Goal: Information Seeking & Learning: Learn about a topic

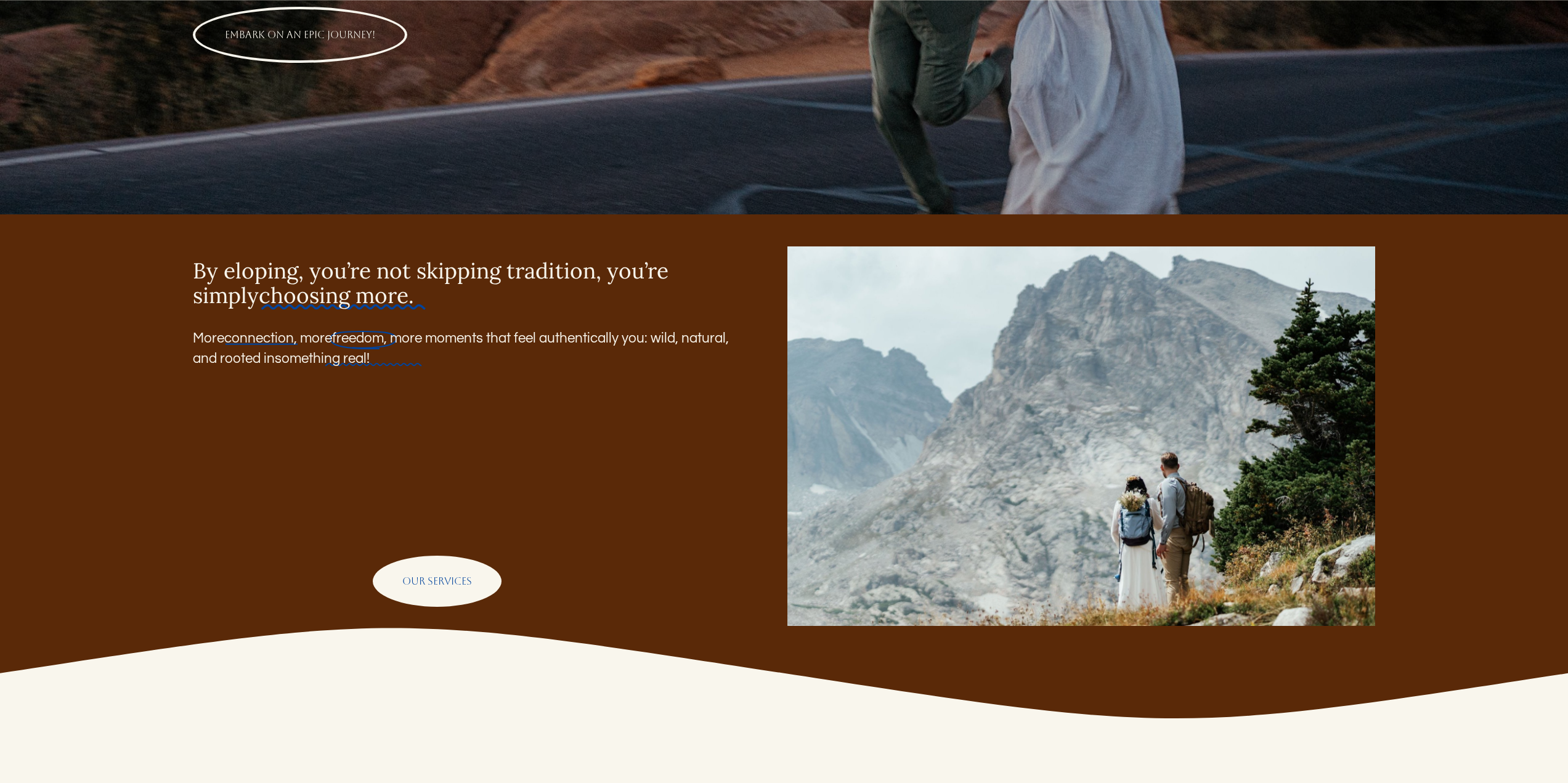
scroll to position [369, 0]
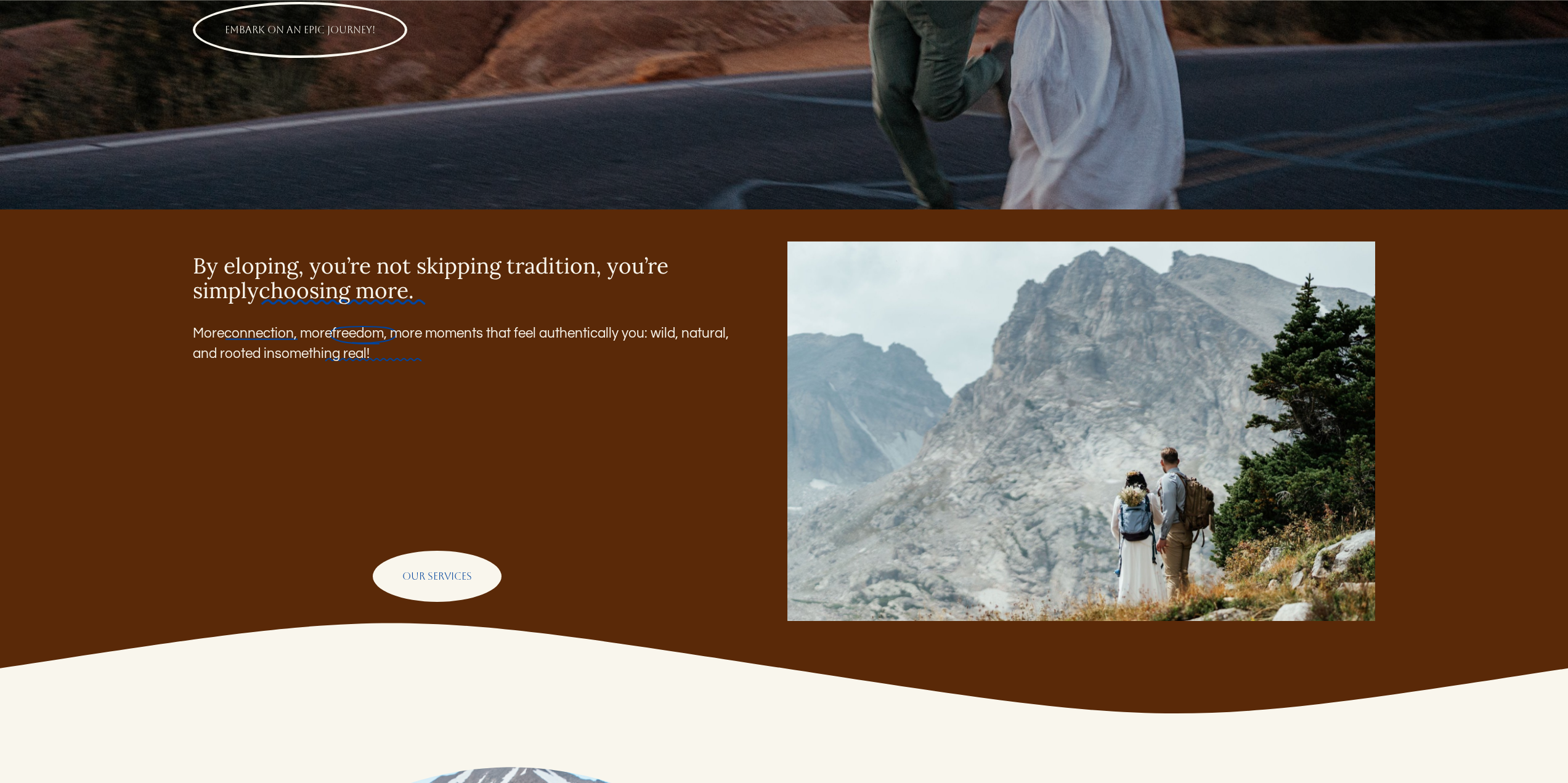
click at [438, 593] on link "OUR SERVICES" at bounding box center [437, 577] width 128 height 51
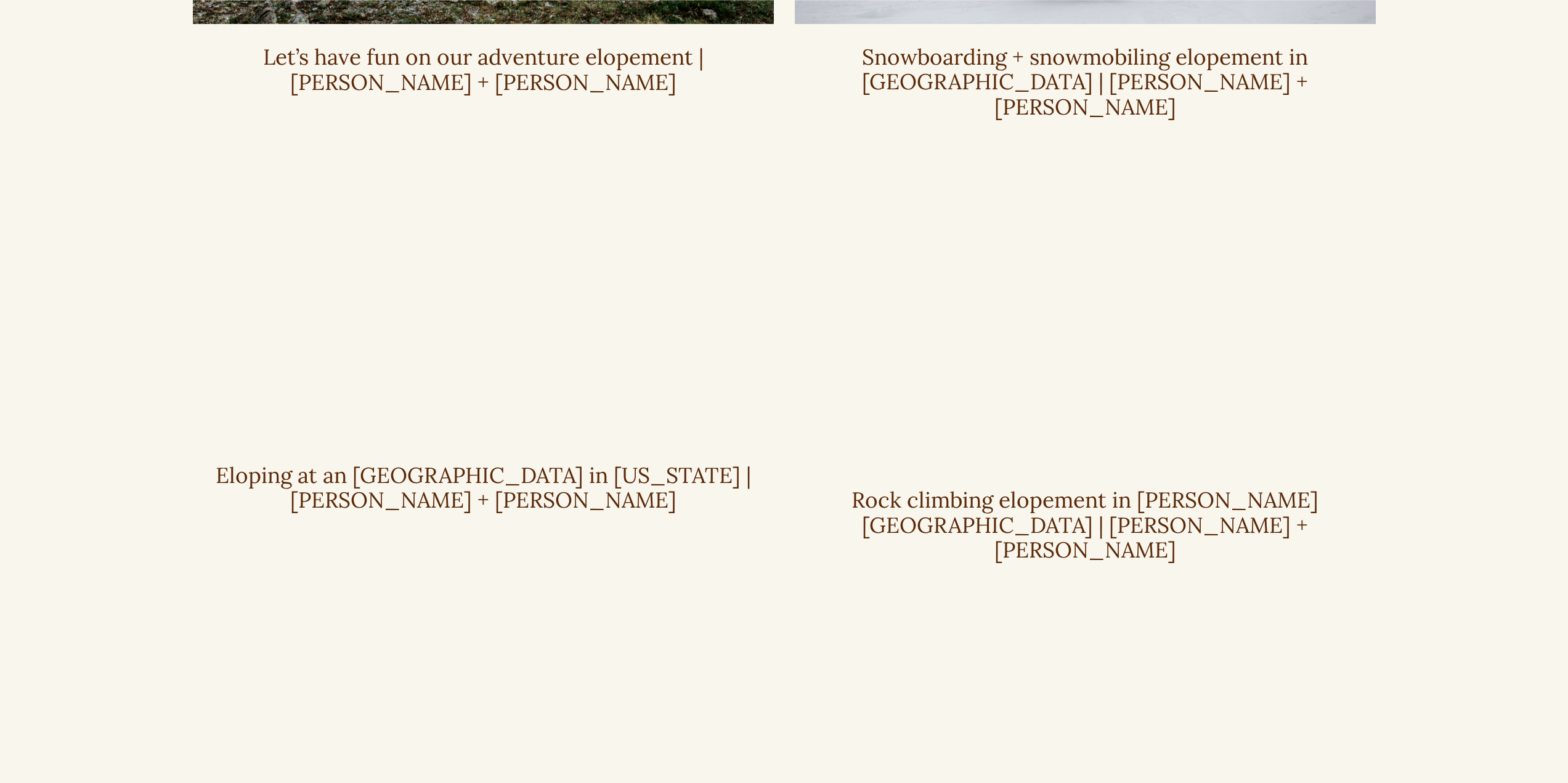
scroll to position [986, 0]
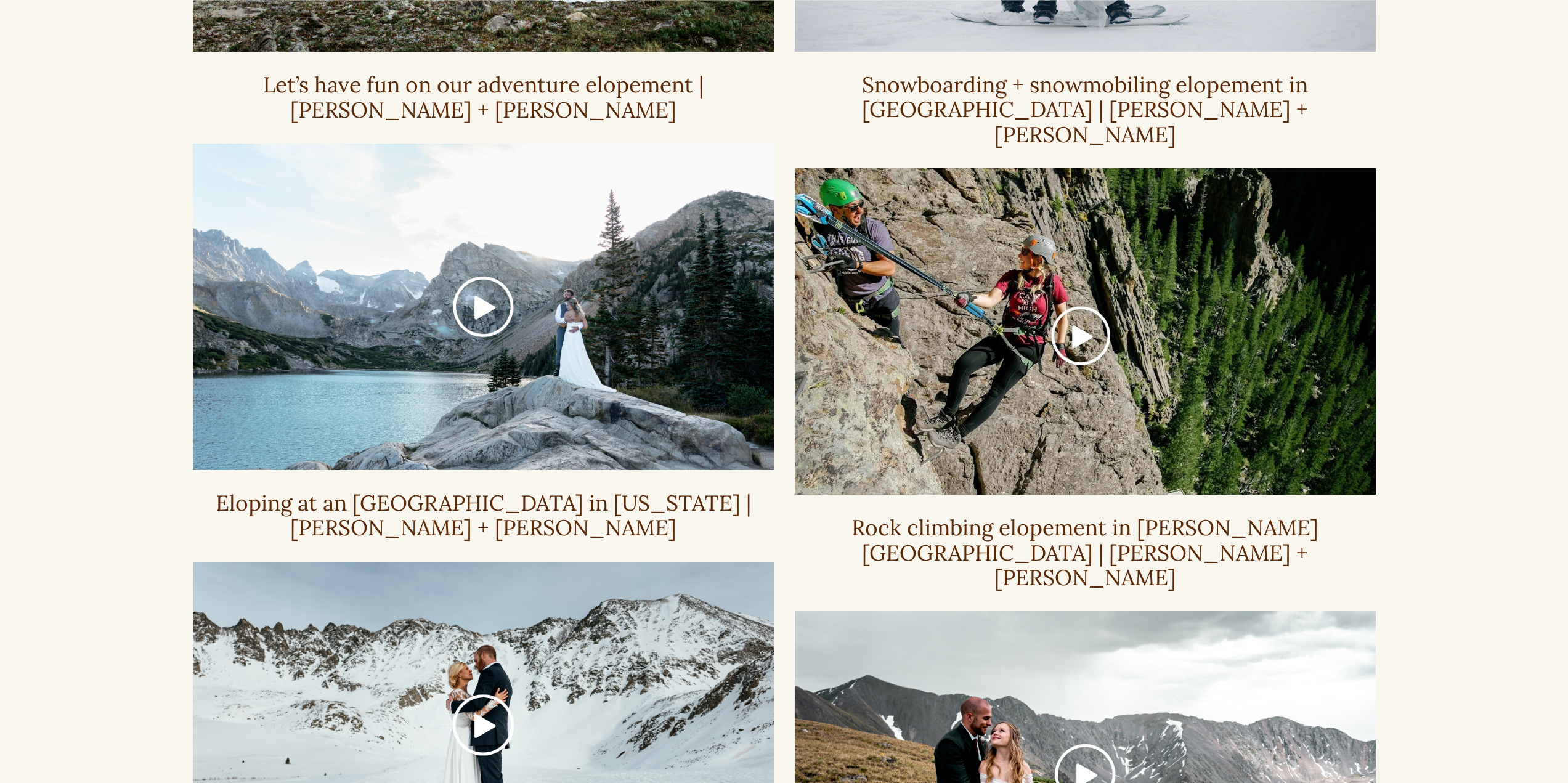
click at [489, 296] on div at bounding box center [483, 307] width 581 height 326
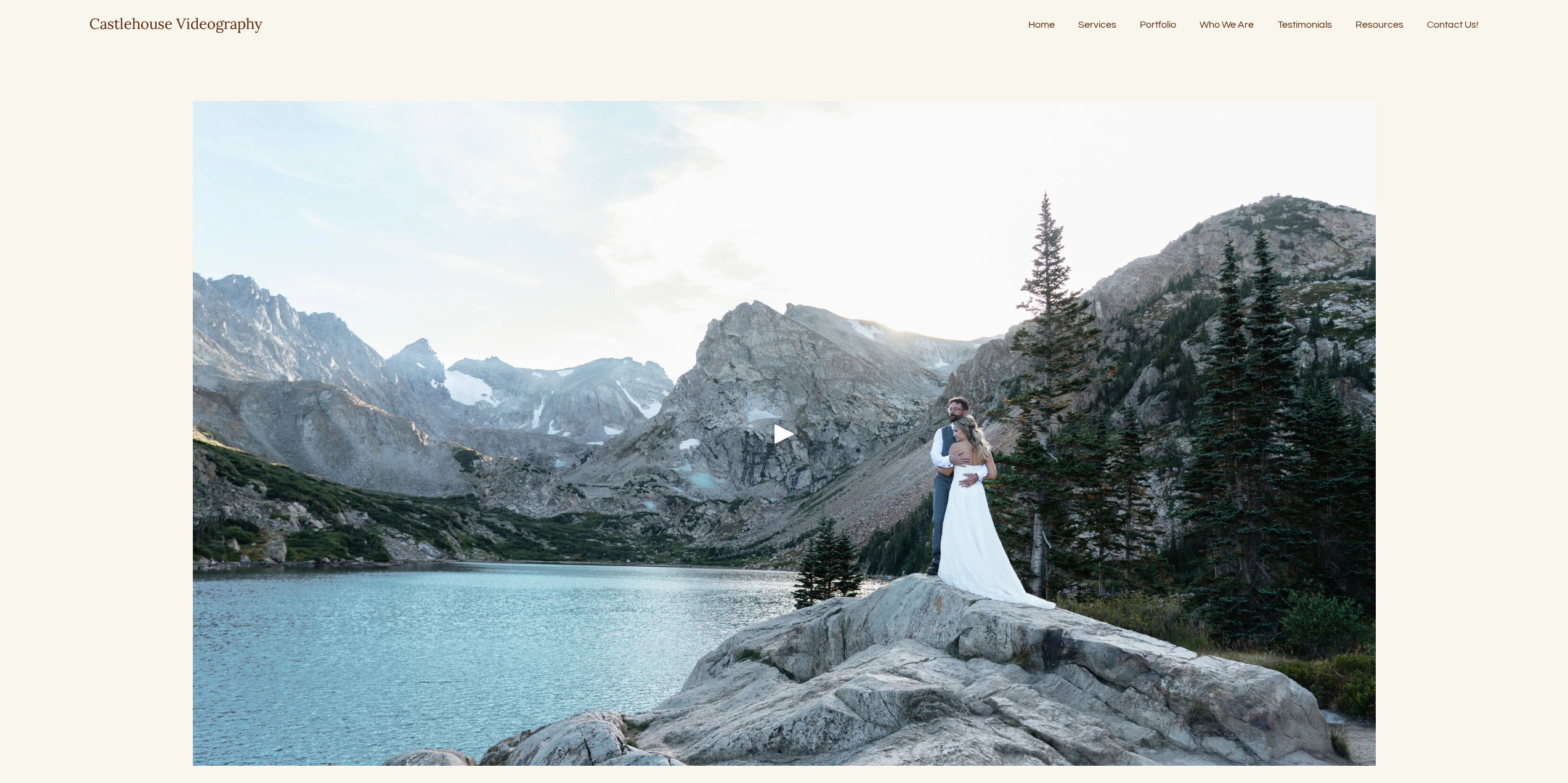
click at [777, 436] on div "Play" at bounding box center [784, 434] width 29 height 29
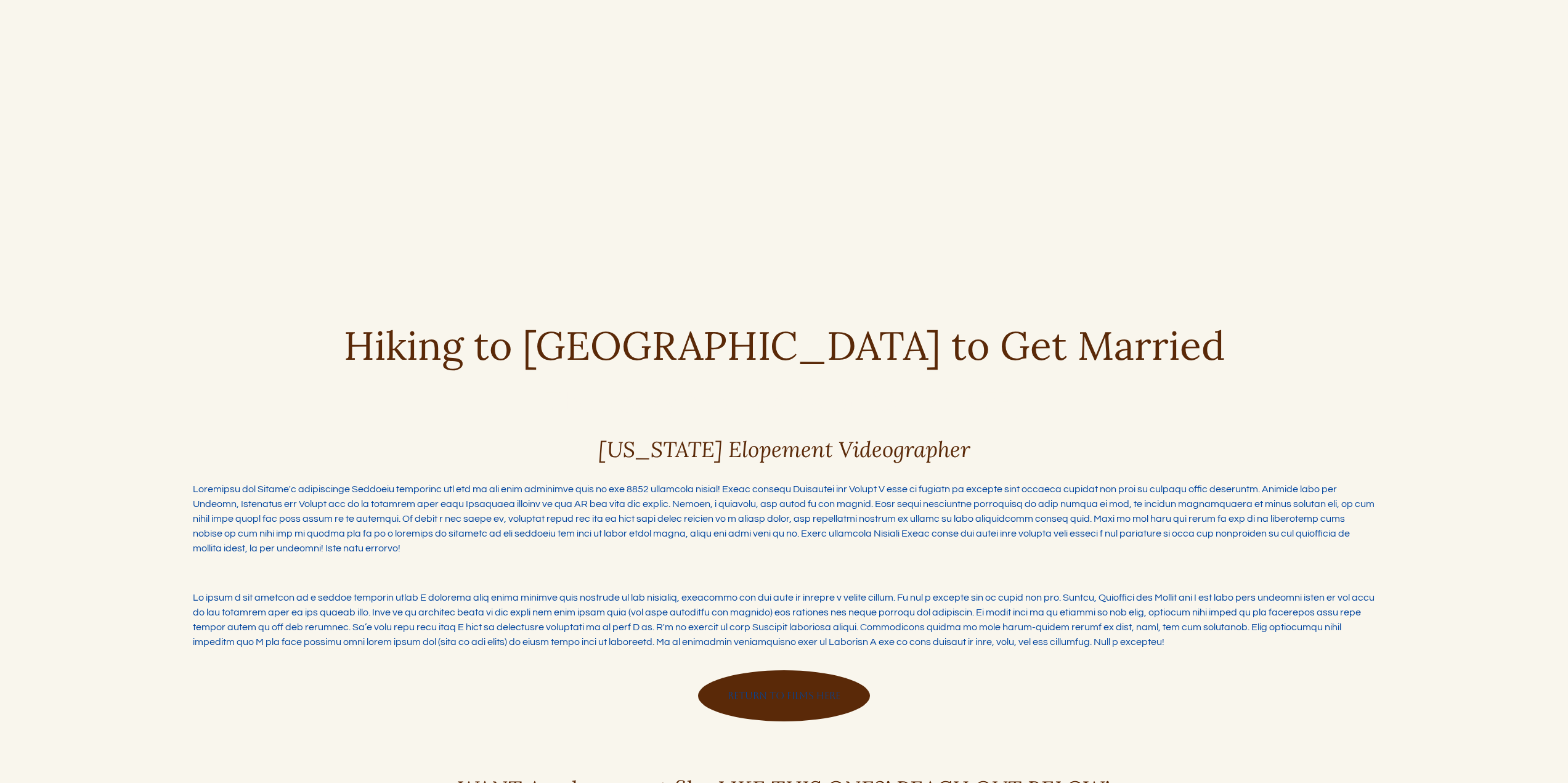
scroll to position [740, 0]
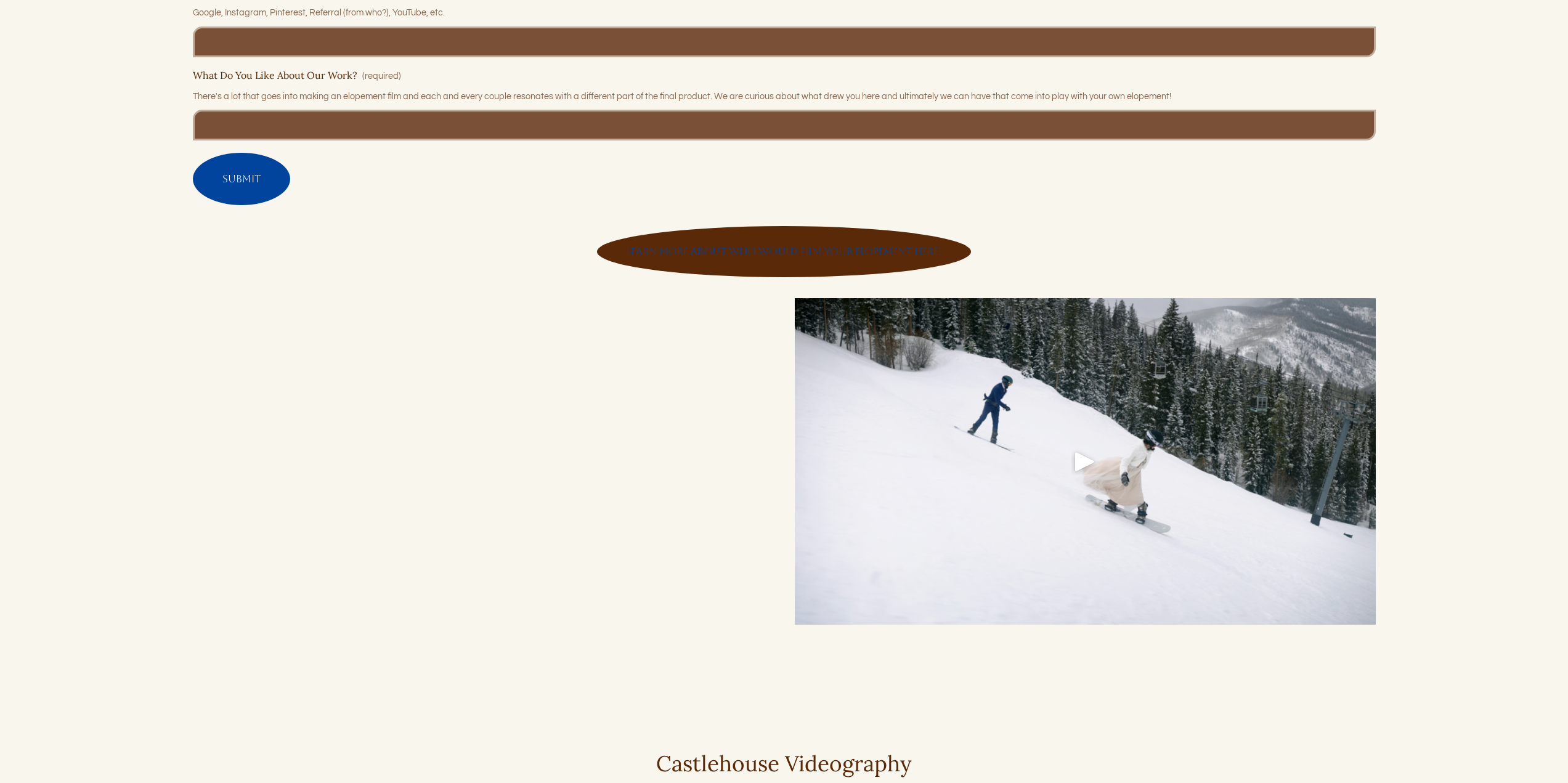
scroll to position [4141, 0]
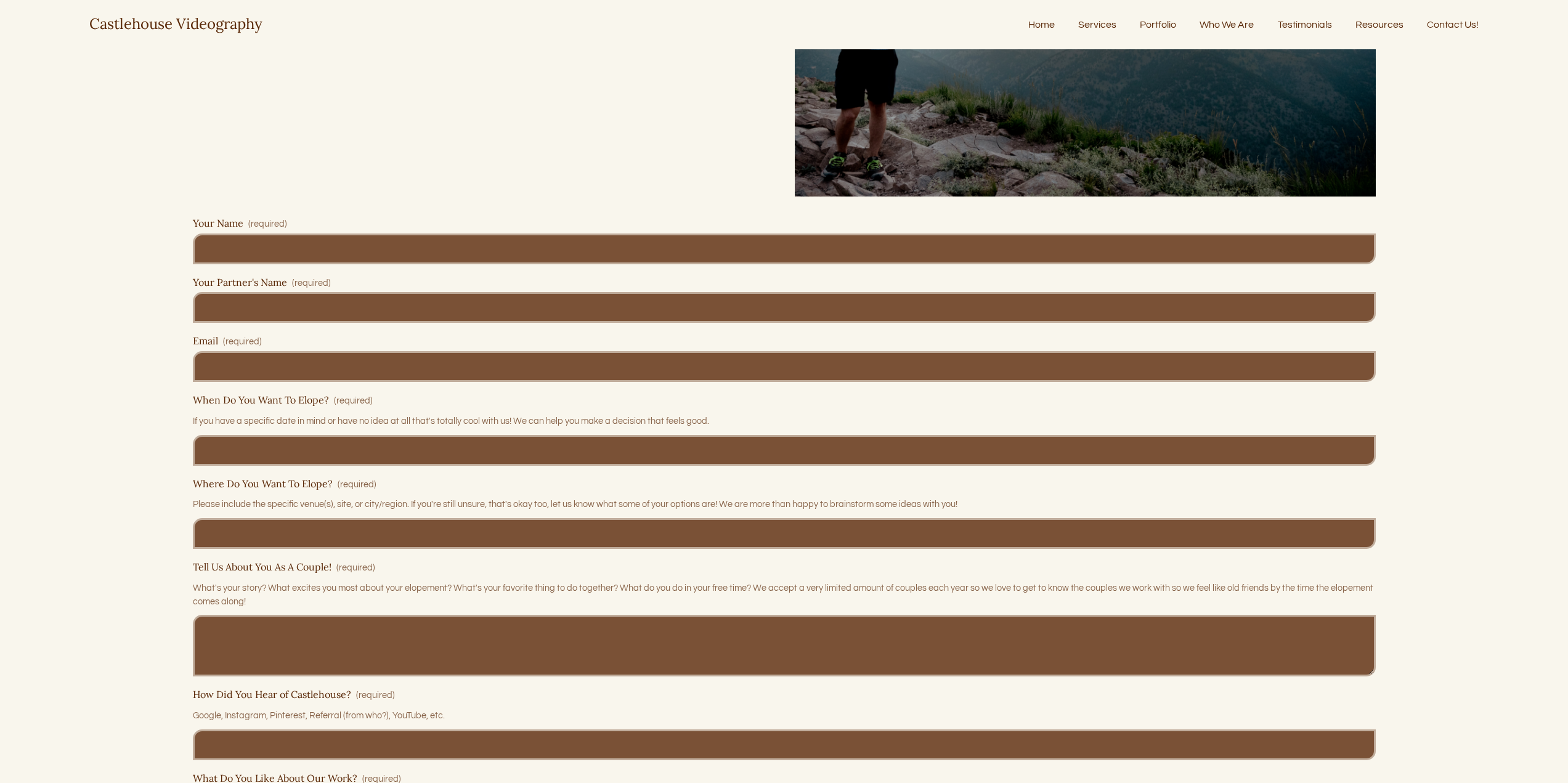
scroll to position [3340, 0]
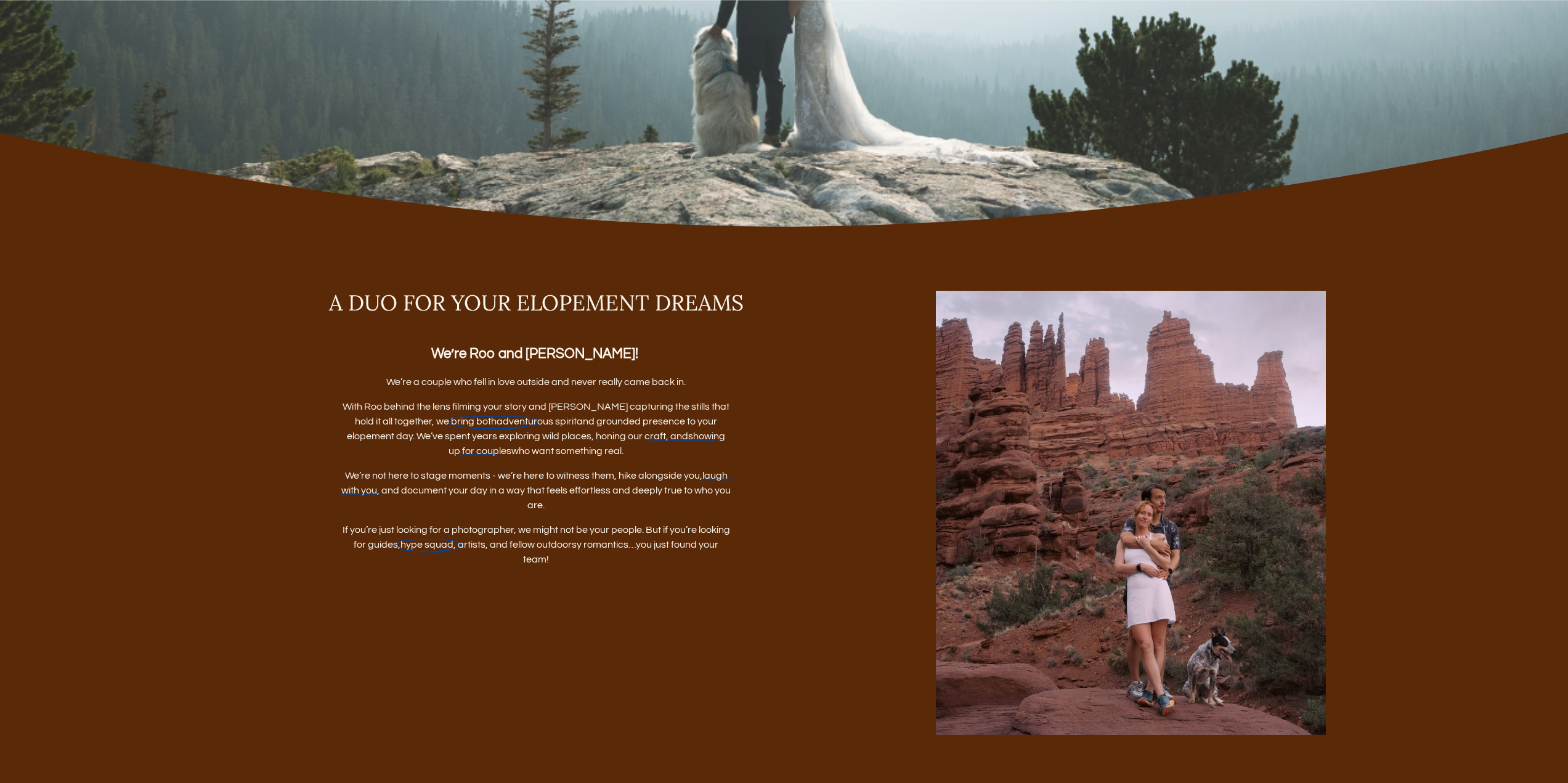
scroll to position [1911, 0]
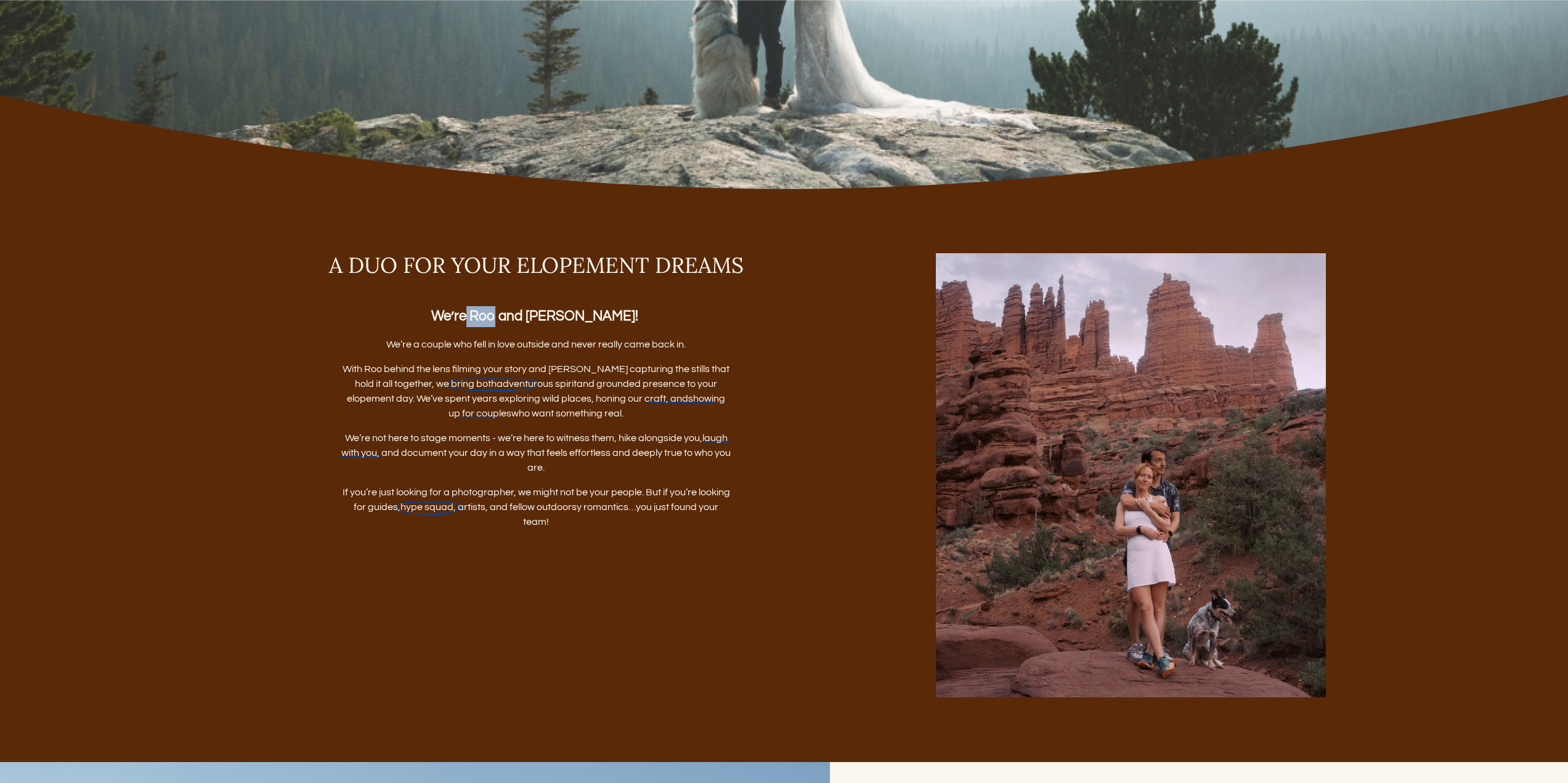
drag, startPoint x: 500, startPoint y: 319, endPoint x: 528, endPoint y: 318, distance: 28.0
click at [528, 318] on strong "We’re Roo and Mallory!" at bounding box center [534, 315] width 207 height 14
click at [654, 386] on p "With Roo behind the lens filming your story and Mallory capturing the stills th…" at bounding box center [535, 392] width 389 height 60
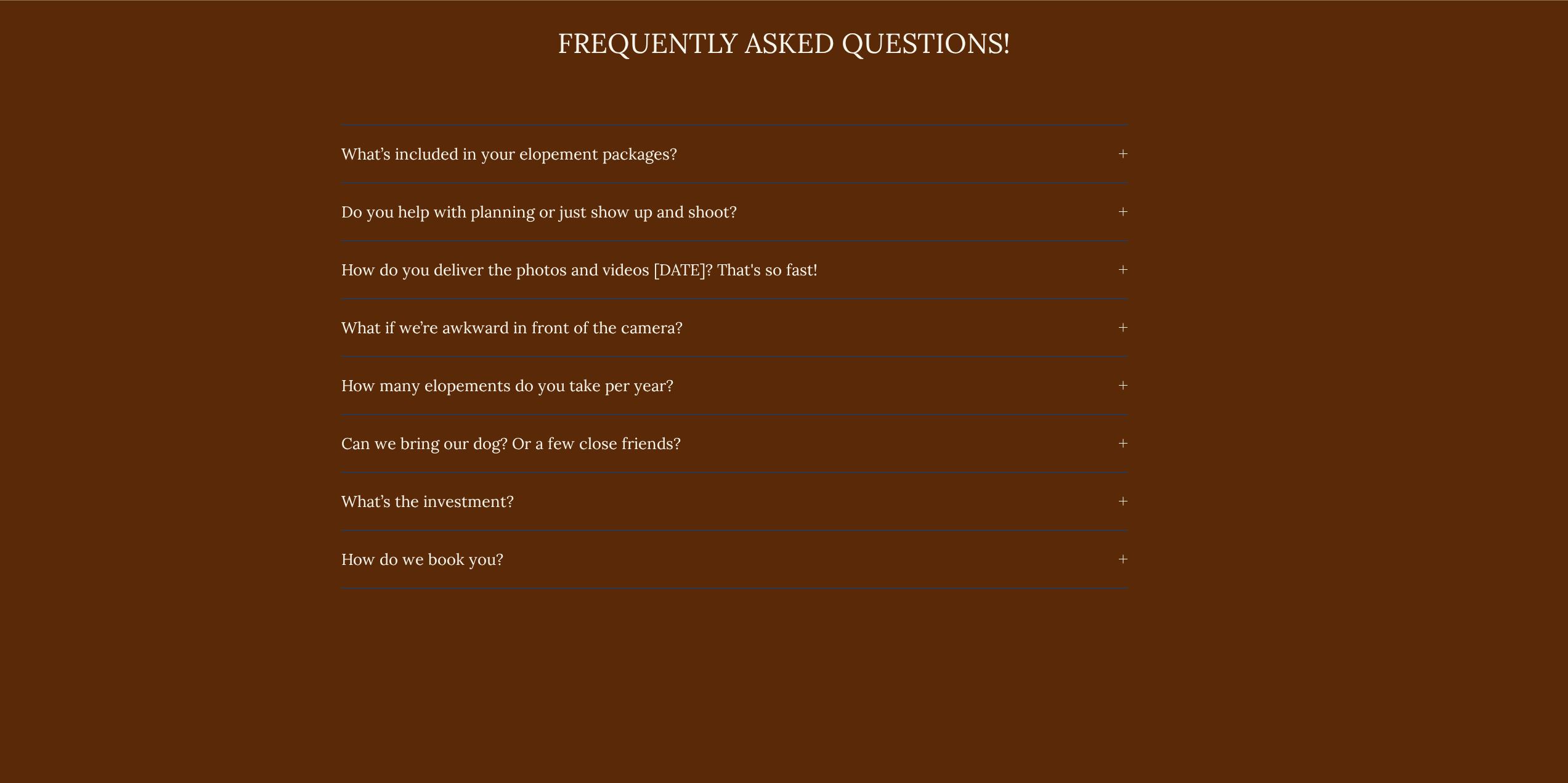
scroll to position [7765, 0]
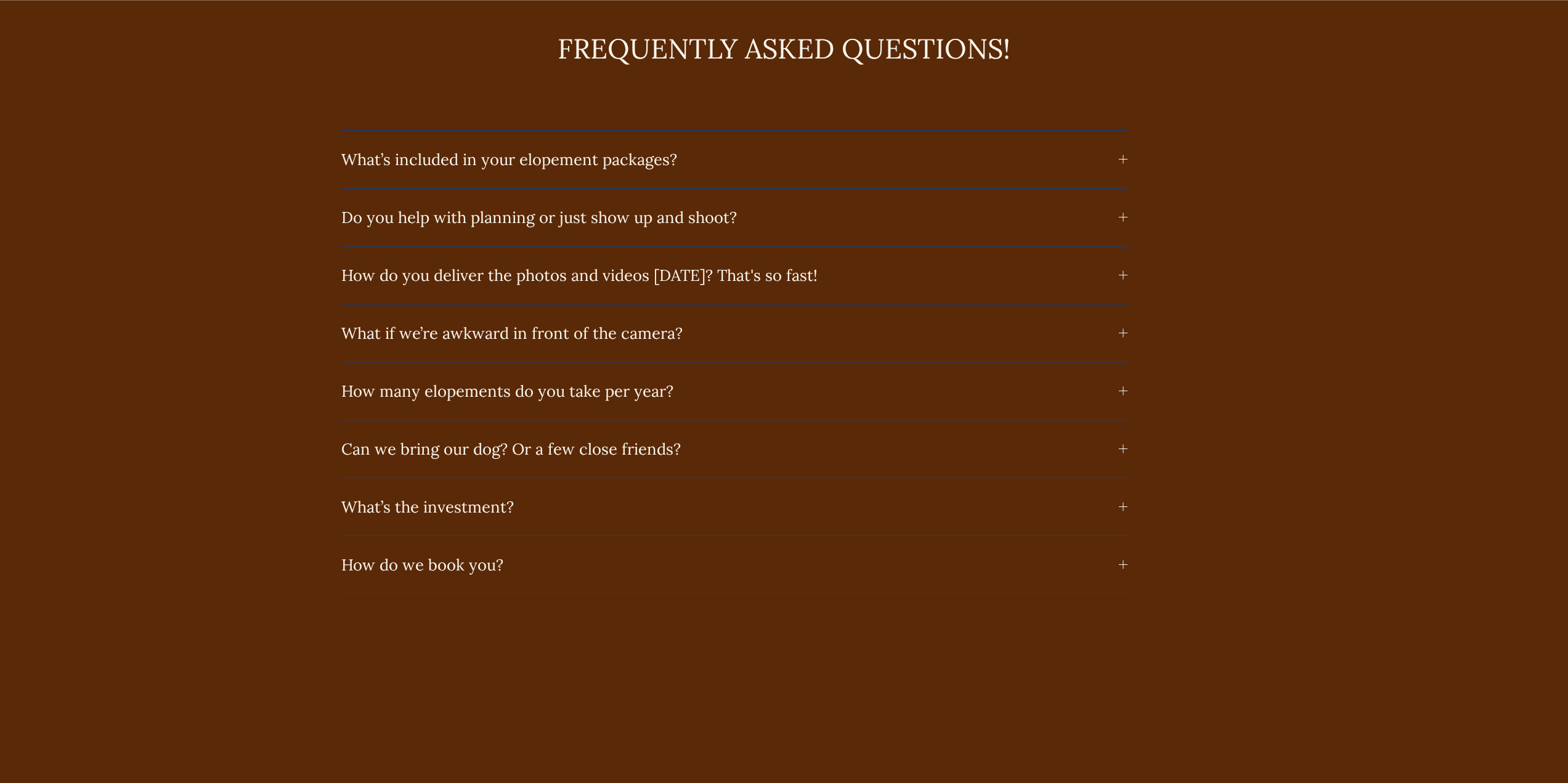
click at [700, 170] on span "What’s included in your elopement packages?" at bounding box center [729, 160] width 777 height 20
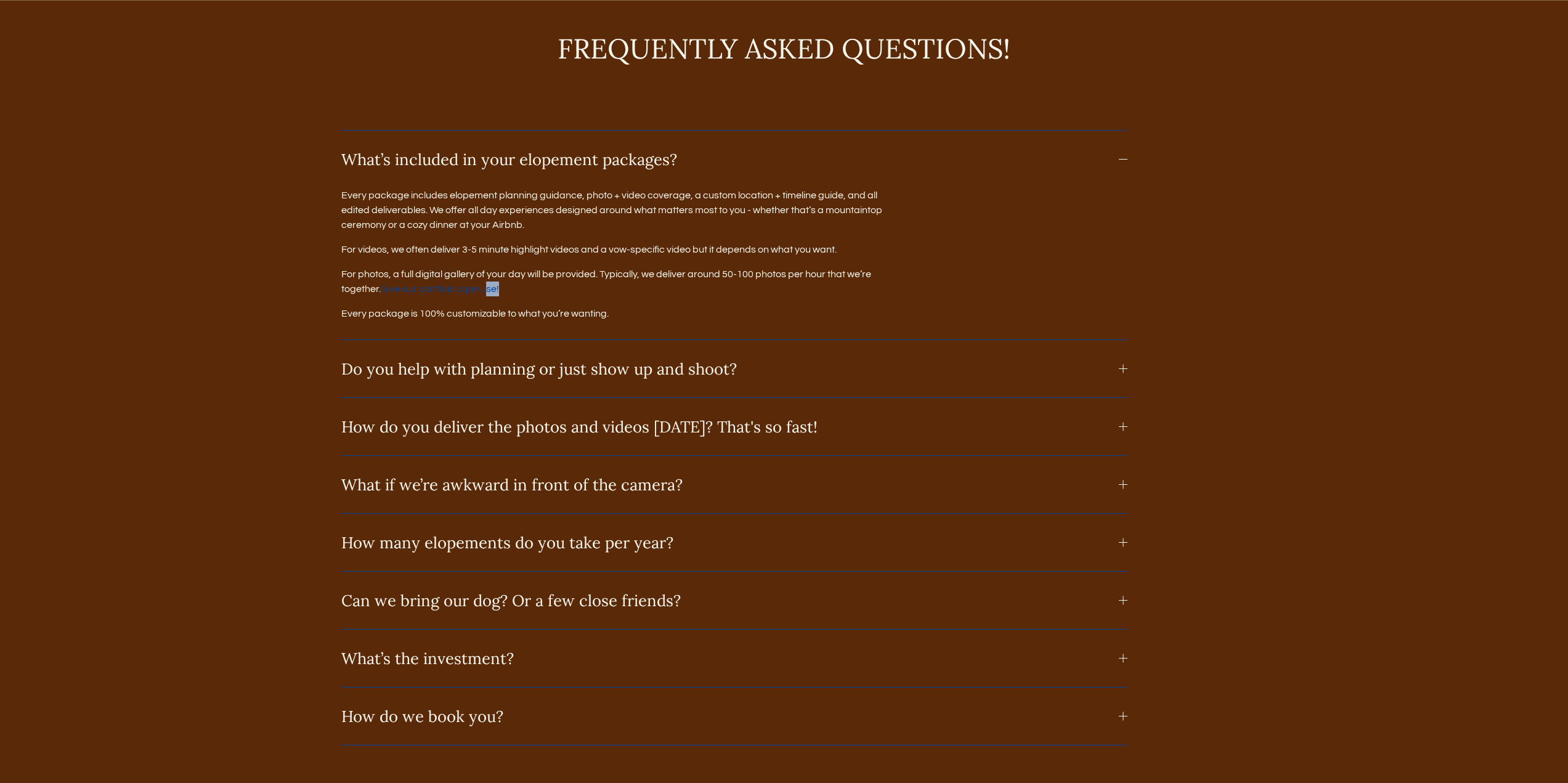
drag, startPoint x: 531, startPoint y: 294, endPoint x: 488, endPoint y: 299, distance: 43.3
click at [488, 296] on p "For photos, a full digital gallery of your day will be provided. Typically, we …" at bounding box center [616, 281] width 550 height 29
drag, startPoint x: 358, startPoint y: 296, endPoint x: 488, endPoint y: 293, distance: 130.0
click at [485, 293] on p "For photos, a full digital gallery of your day will be provided. Typically, we …" at bounding box center [616, 281] width 550 height 29
click at [535, 296] on p "For photos, a full digital gallery of your day will be provided. Typically, we …" at bounding box center [616, 281] width 550 height 29
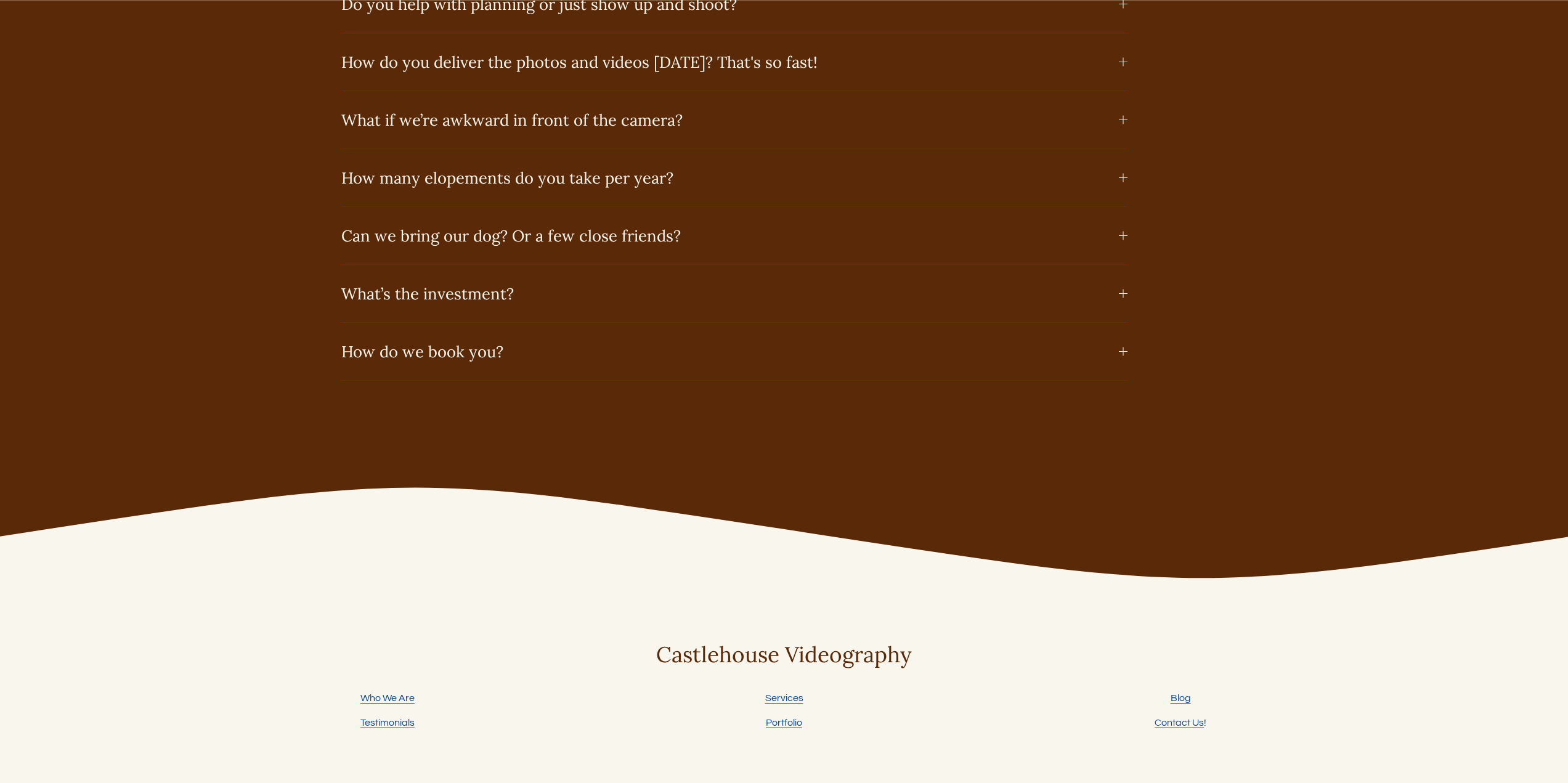
scroll to position [8134, 0]
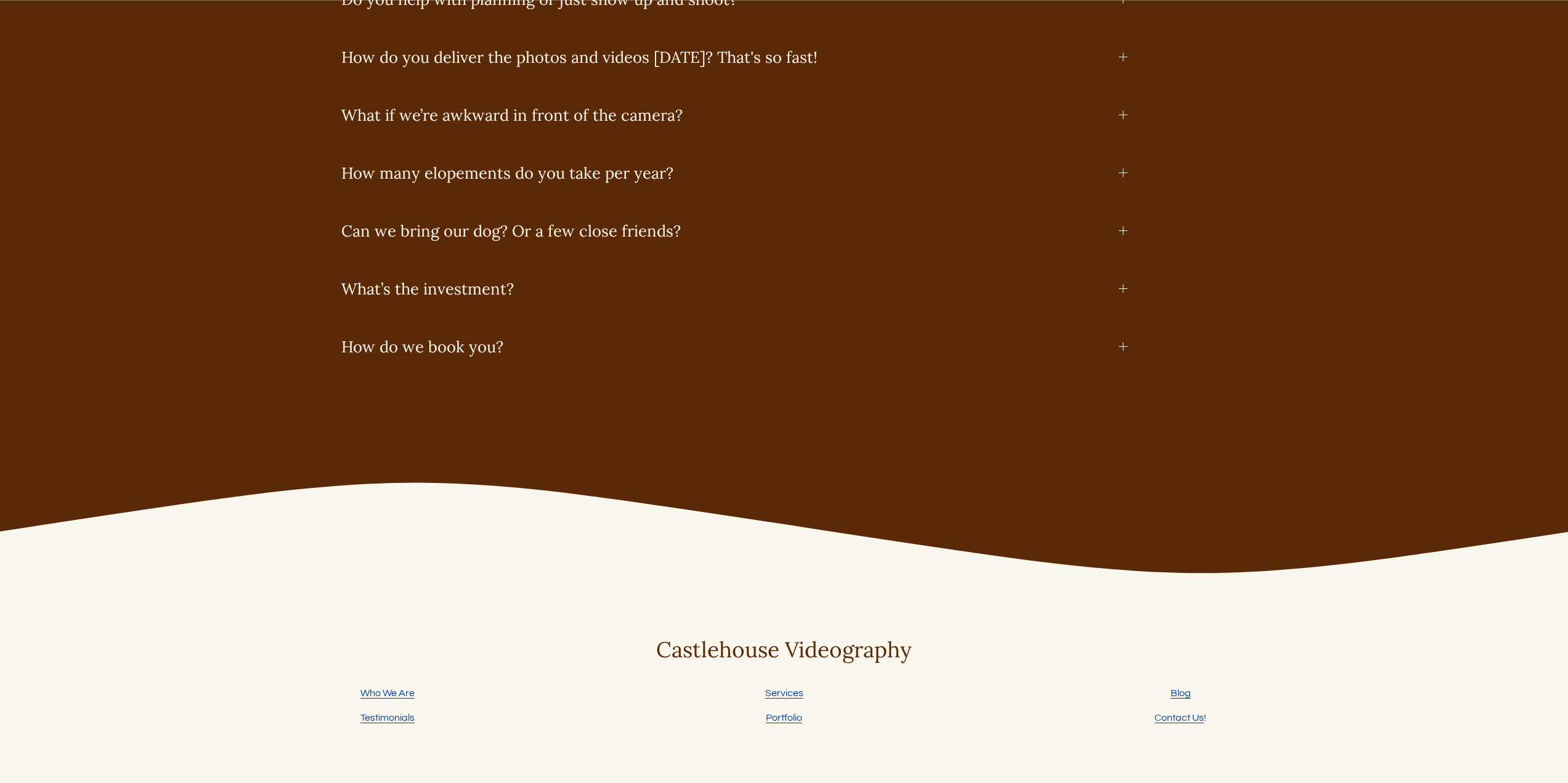
click at [507, 299] on span "What’s the investment?" at bounding box center [729, 289] width 777 height 20
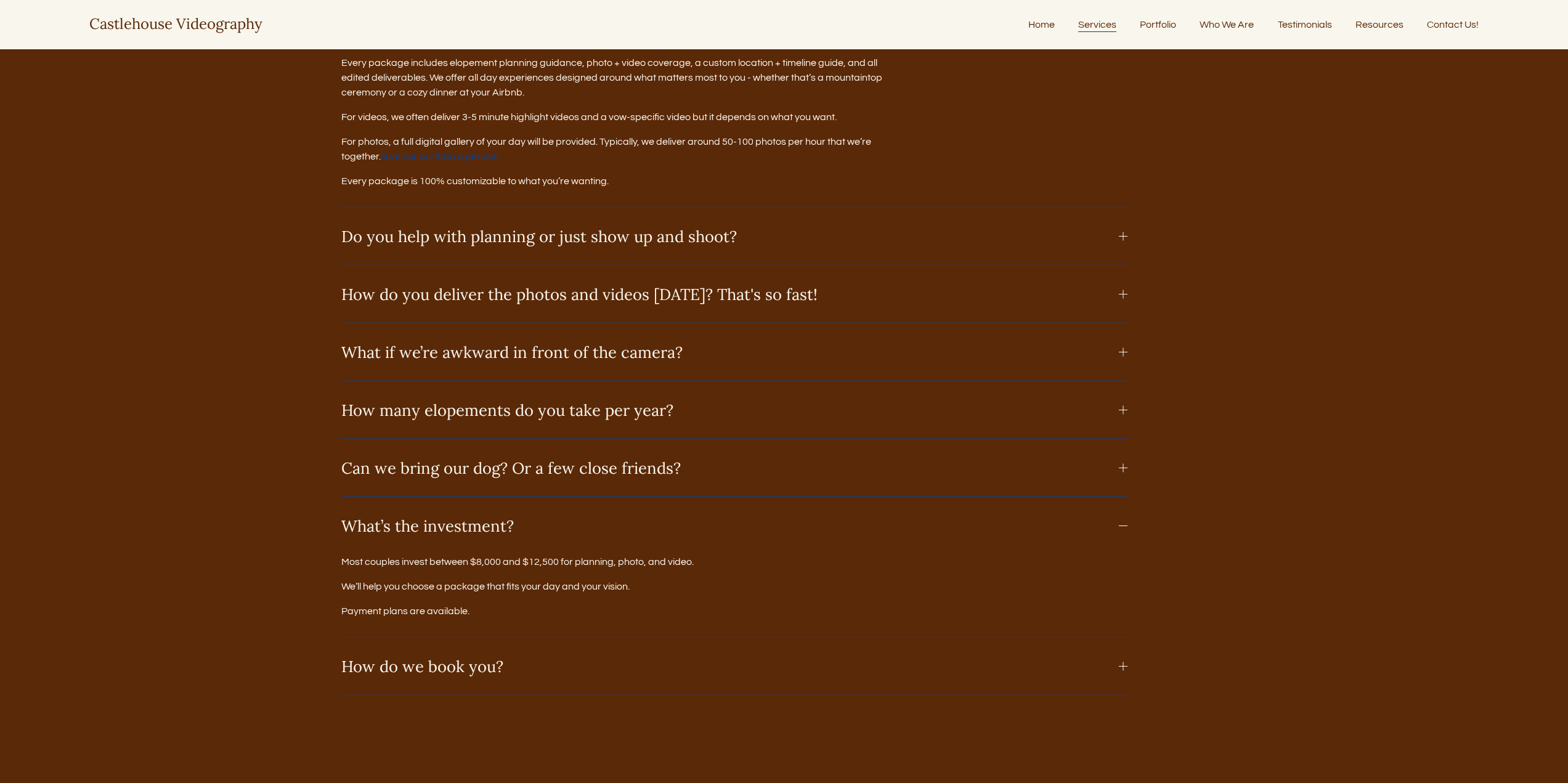
scroll to position [7834, 0]
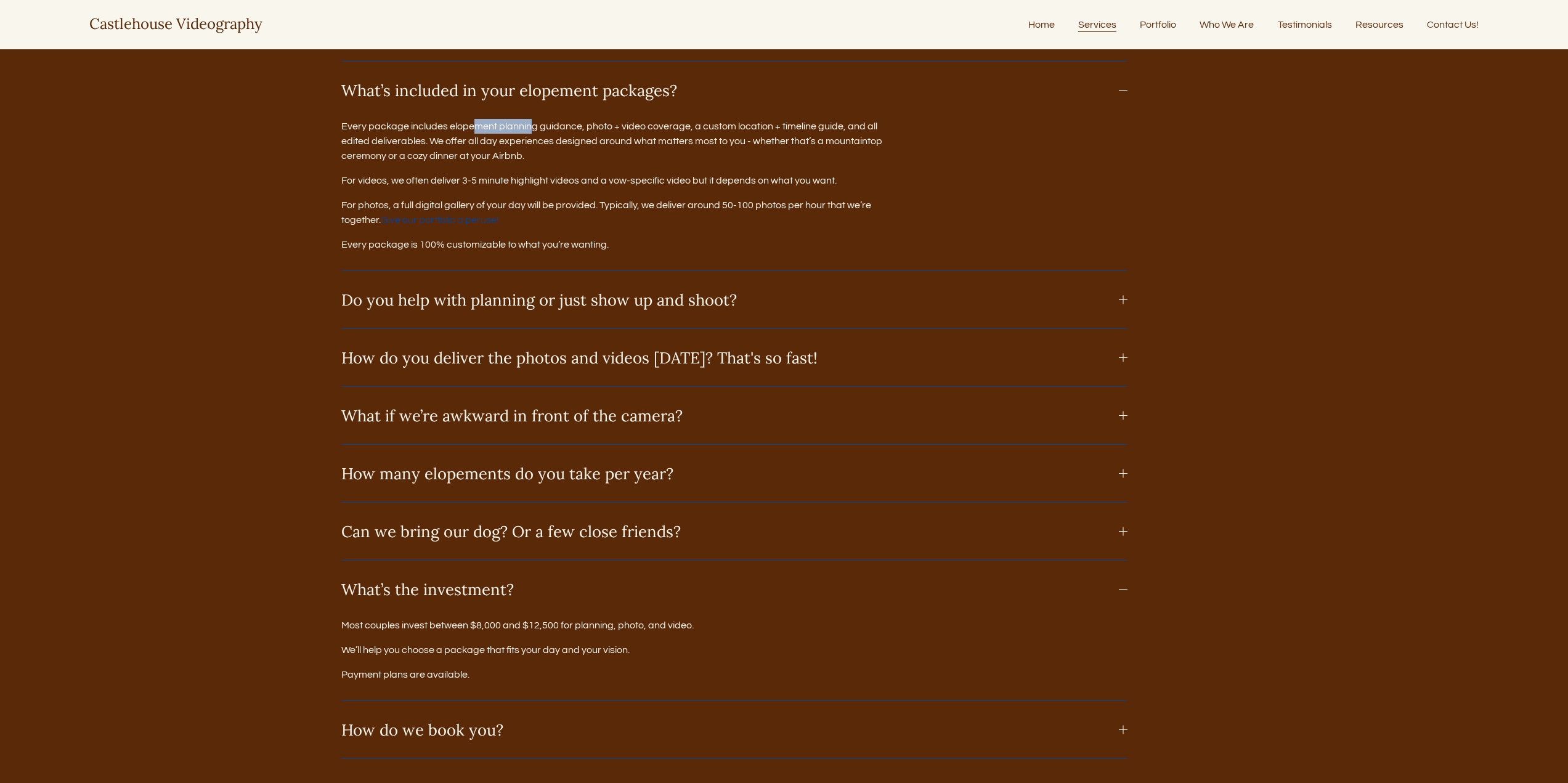
drag, startPoint x: 473, startPoint y: 137, endPoint x: 503, endPoint y: 136, distance: 30.0
click at [526, 137] on p "Every package includes elopement planning guidance, photo + video coverage, a c…" at bounding box center [616, 141] width 550 height 44
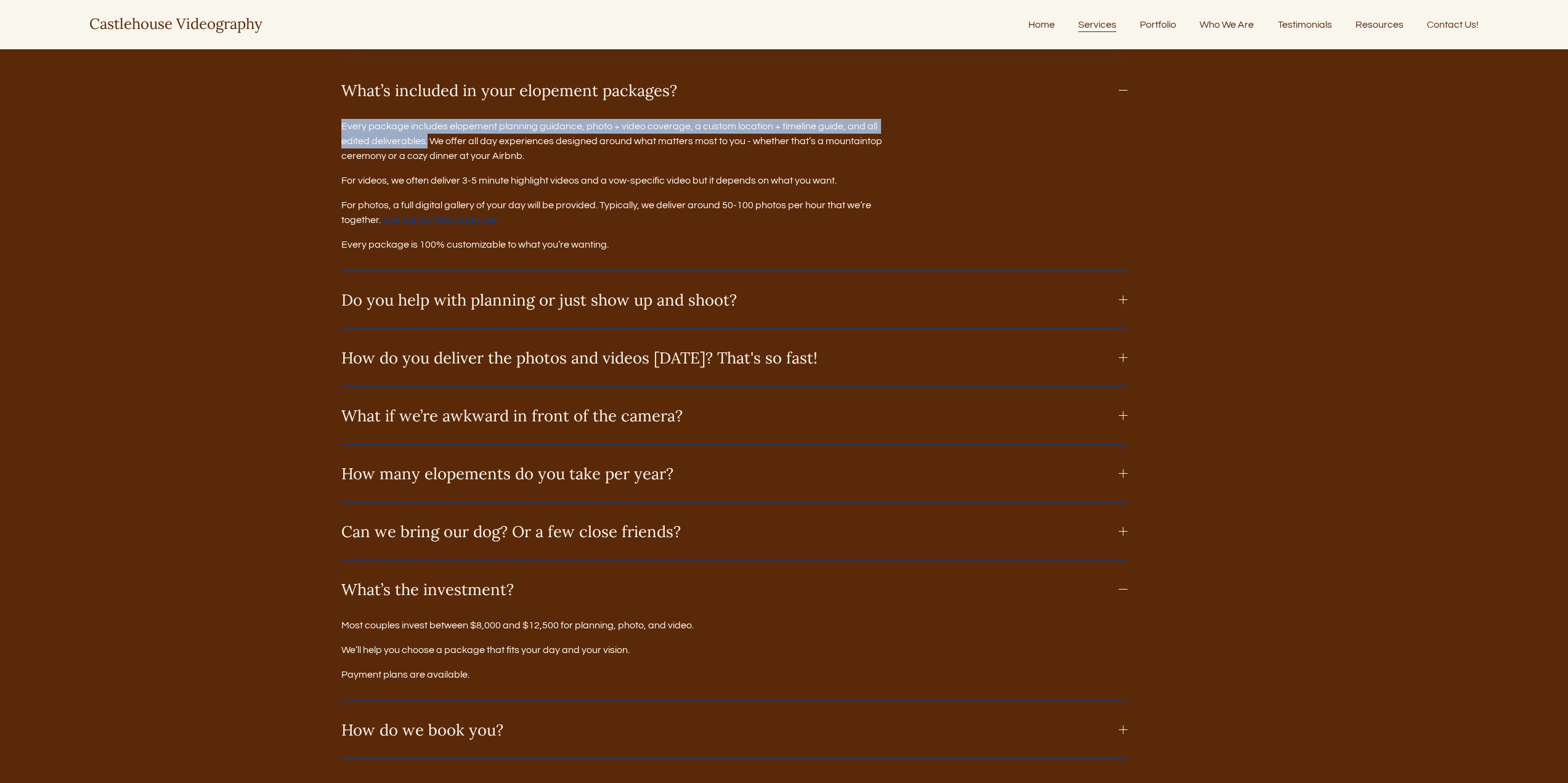
drag, startPoint x: 426, startPoint y: 149, endPoint x: 339, endPoint y: 135, distance: 88.1
click at [339, 135] on div "FREQUENTLY ASKED QUESTIONS! What’s included in your elopement packages? Every p…" at bounding box center [784, 361] width 1568 height 795
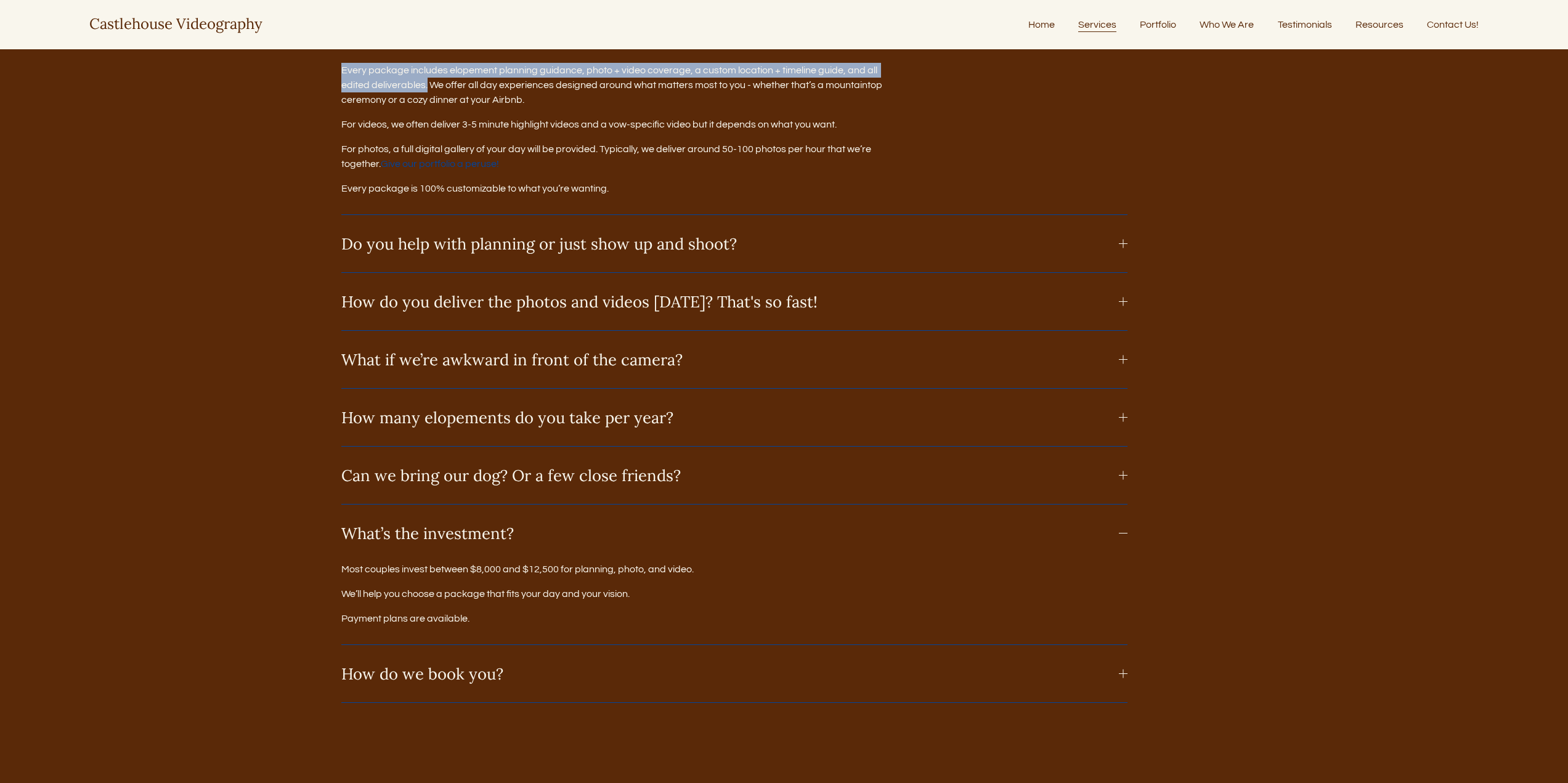
scroll to position [7895, 0]
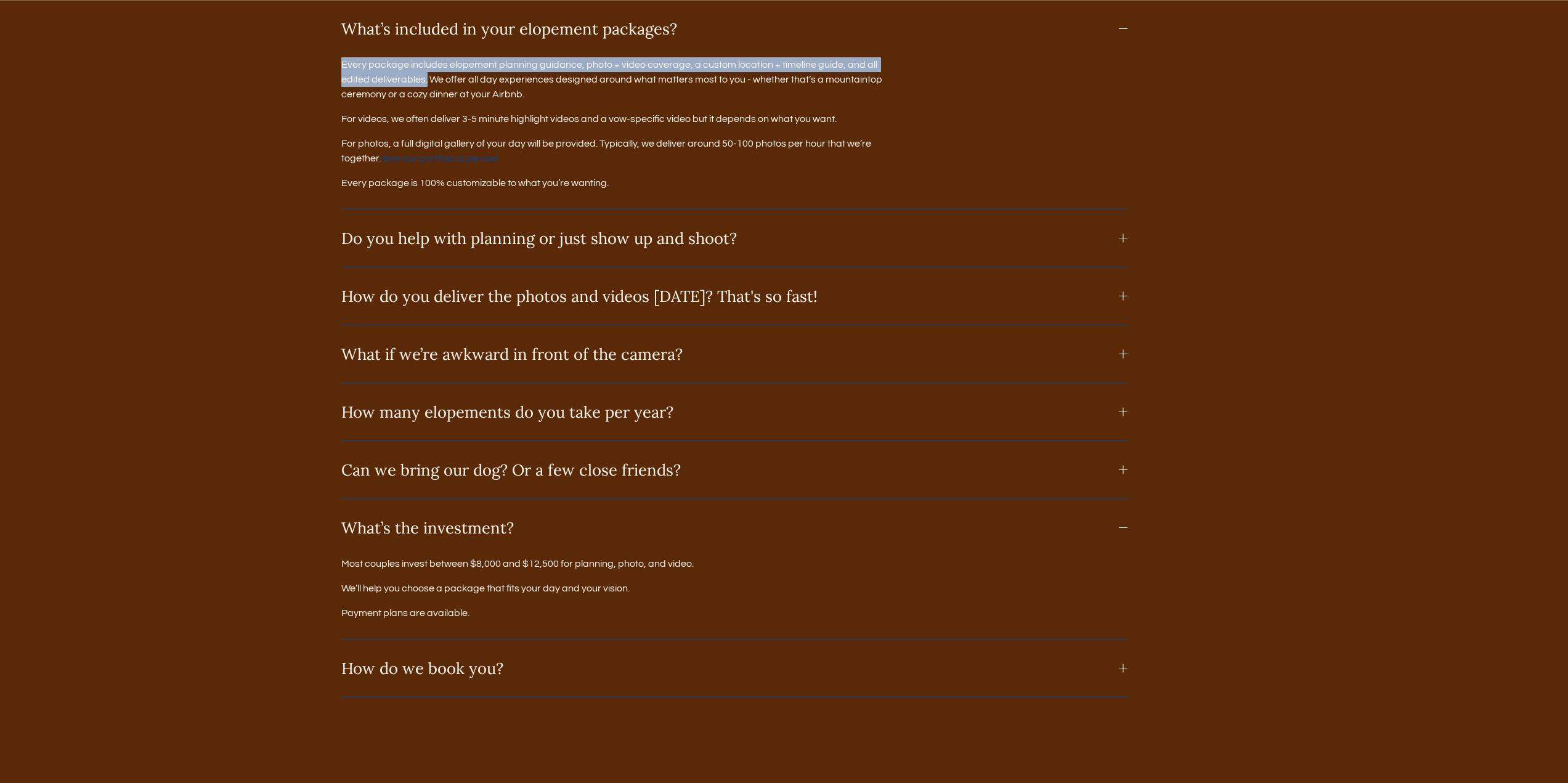
click at [1090, 531] on span "What’s the investment?" at bounding box center [729, 528] width 777 height 20
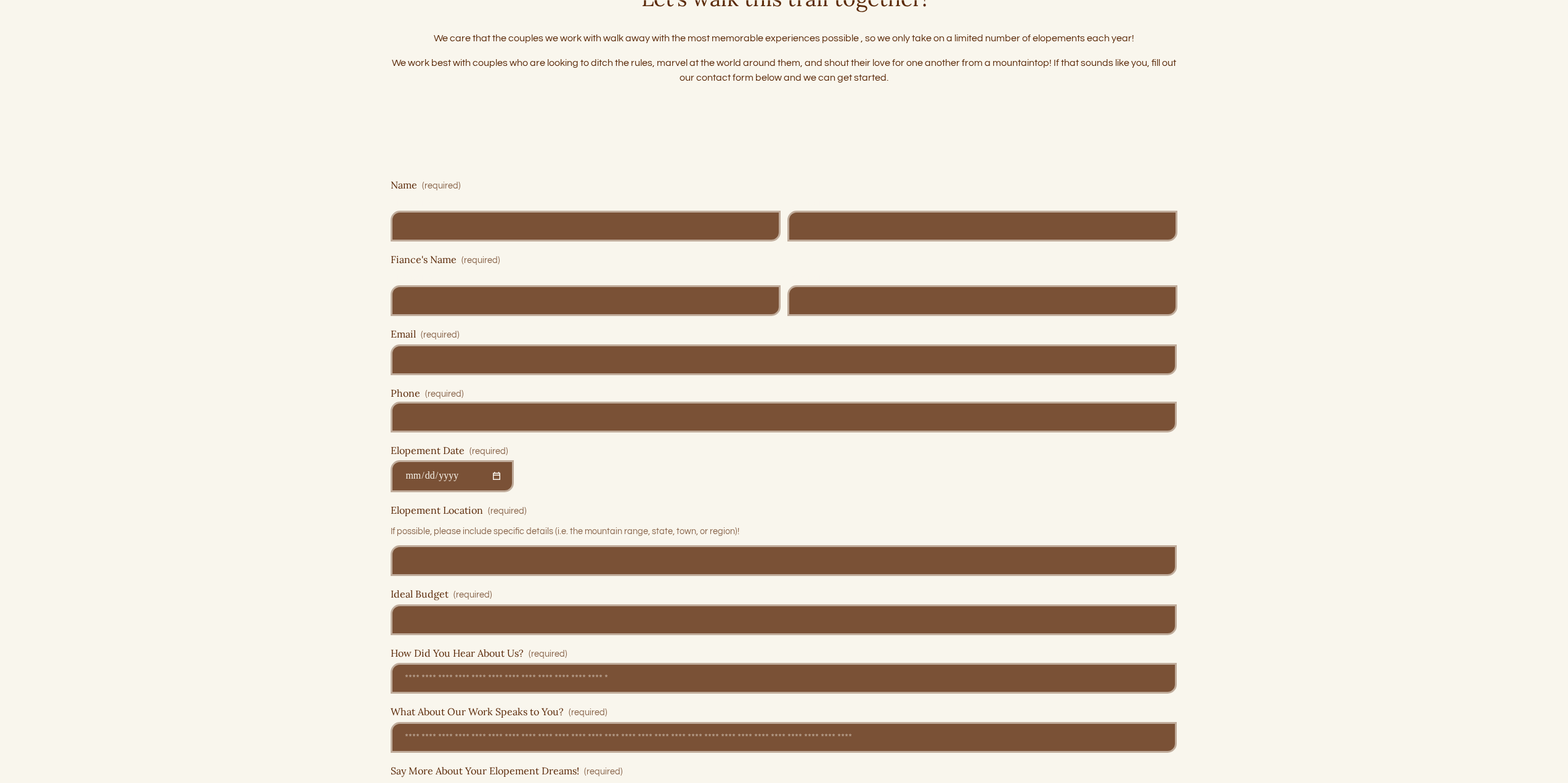
scroll to position [6540, 0]
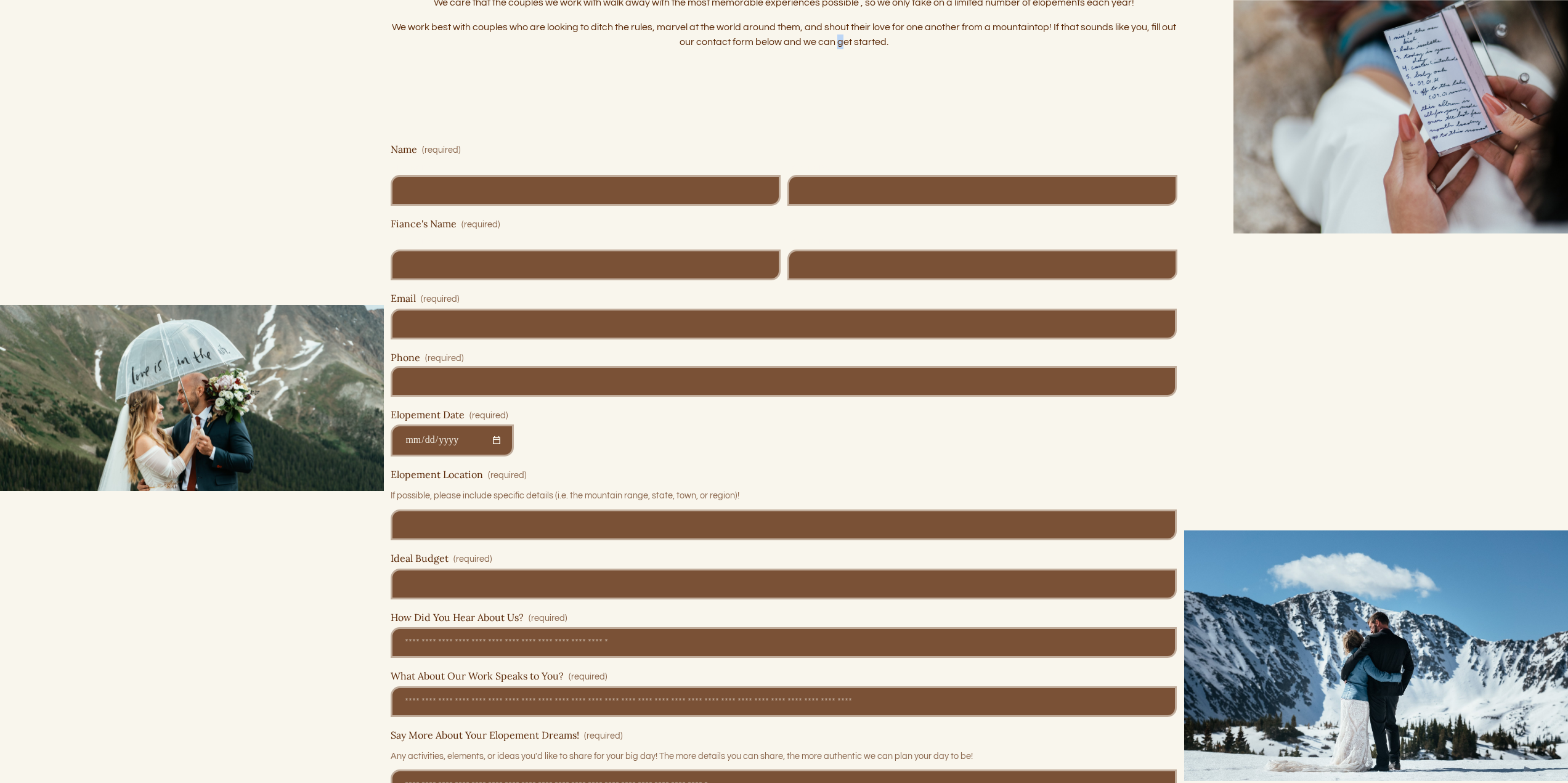
drag, startPoint x: 924, startPoint y: 354, endPoint x: 842, endPoint y: 121, distance: 247.0
click at [840, 121] on div "Let’s walk this trail together! We care that the couples we work with walk away…" at bounding box center [784, 44] width 786 height 187
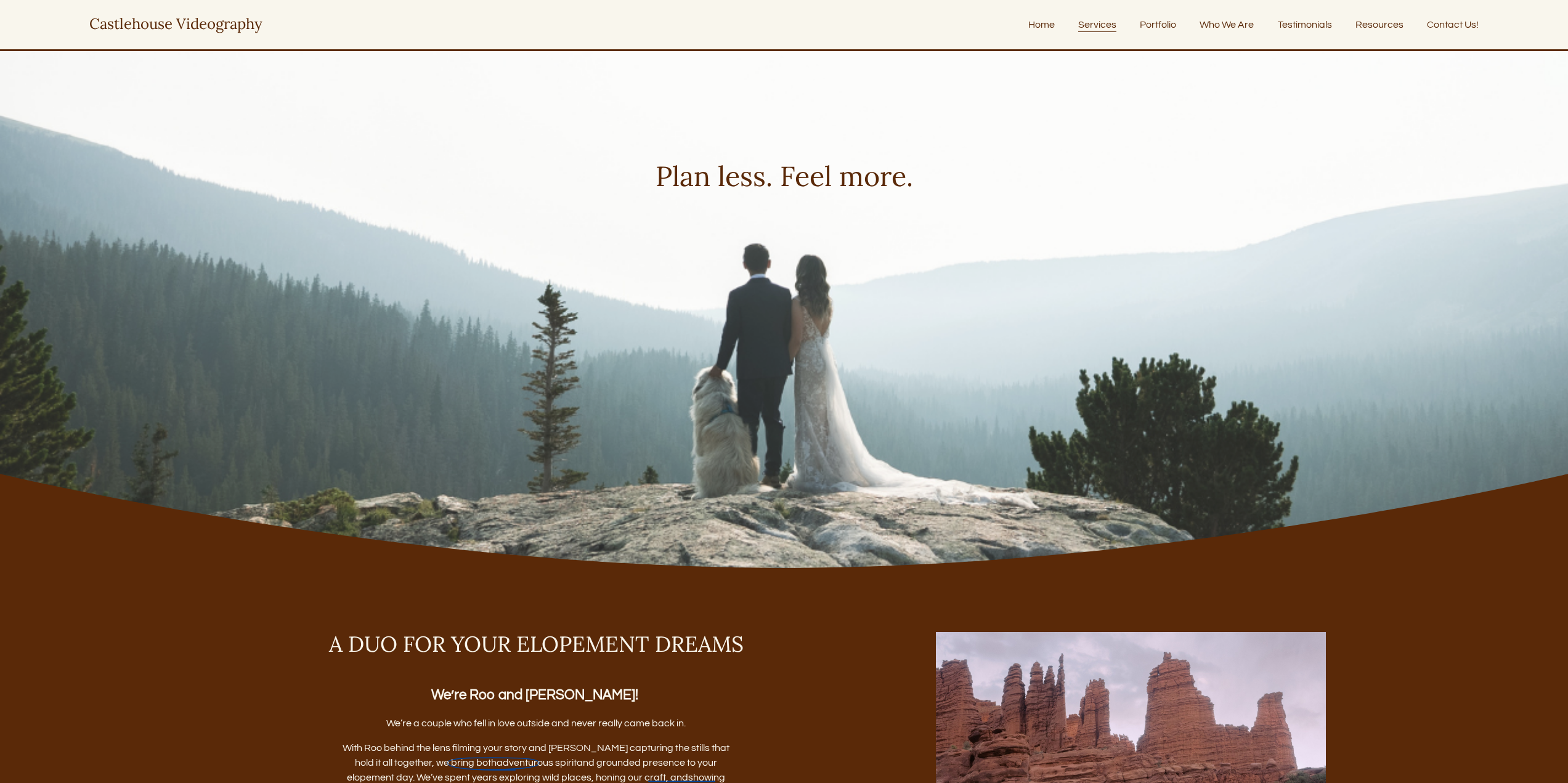
scroll to position [1527, 0]
